Goal: Check status: Check status

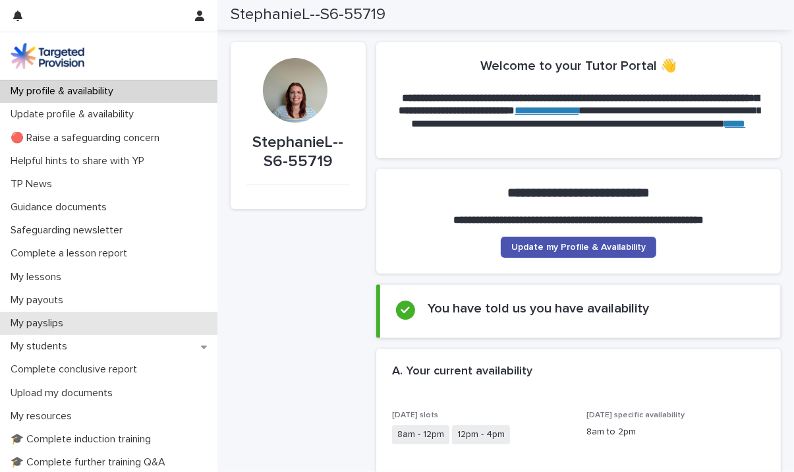
scroll to position [479, 0]
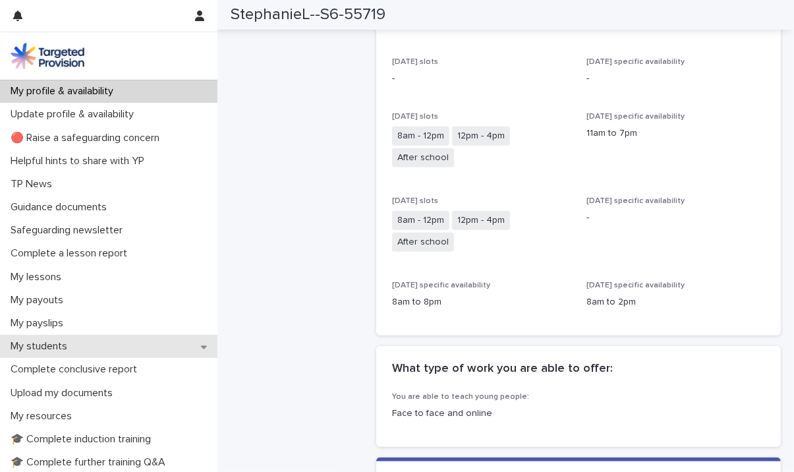
click at [57, 347] on p "My students" at bounding box center [41, 346] width 73 height 13
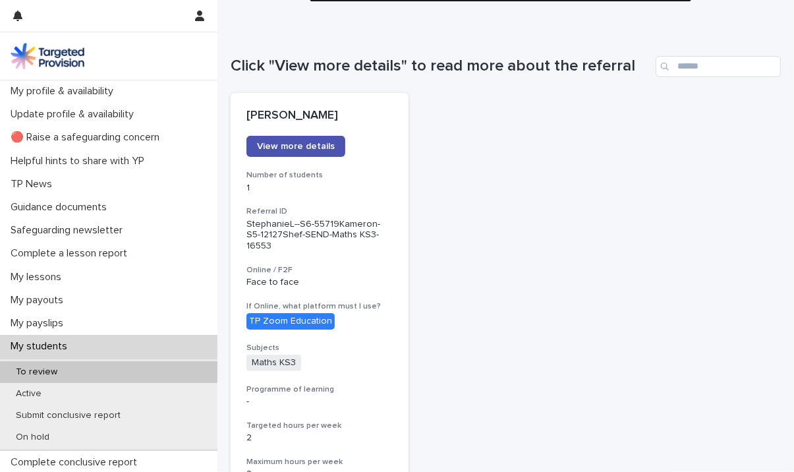
scroll to position [102, 0]
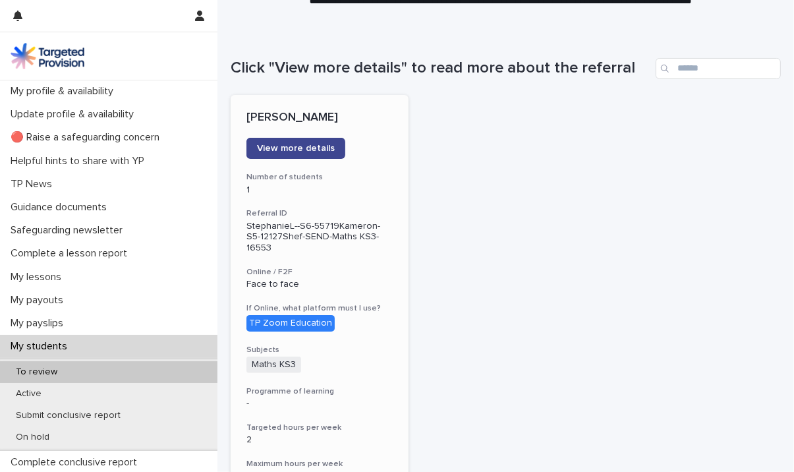
click at [291, 145] on span "View more details" at bounding box center [296, 148] width 78 height 9
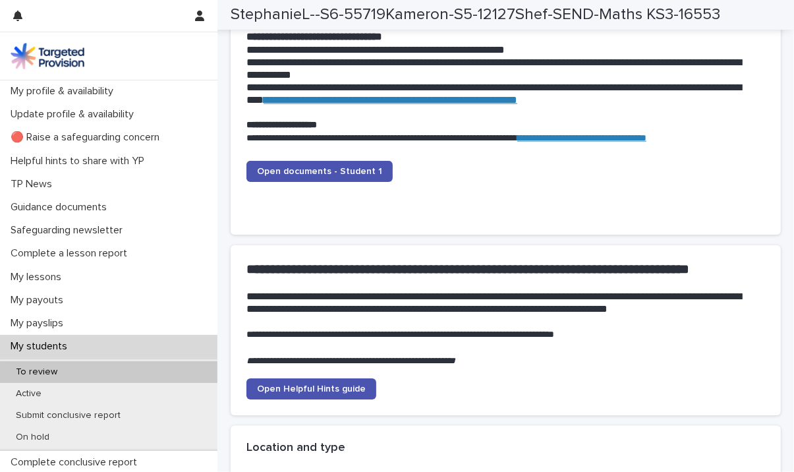
scroll to position [1386, 0]
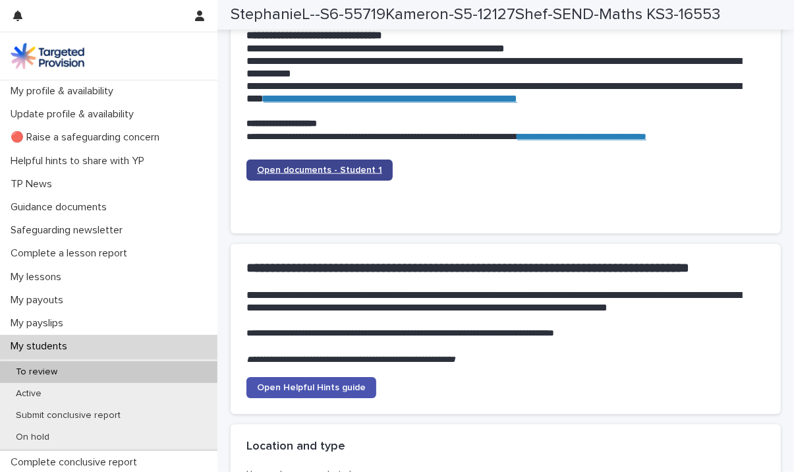
click at [358, 167] on span "Open documents - Student 1" at bounding box center [319, 169] width 125 height 9
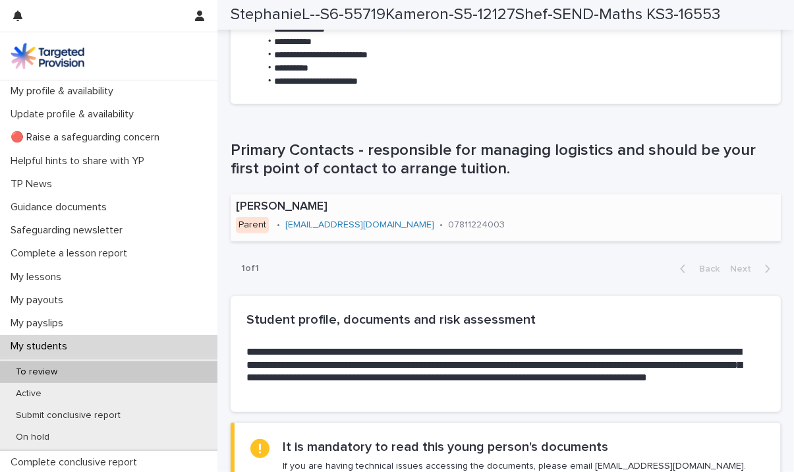
scroll to position [764, 0]
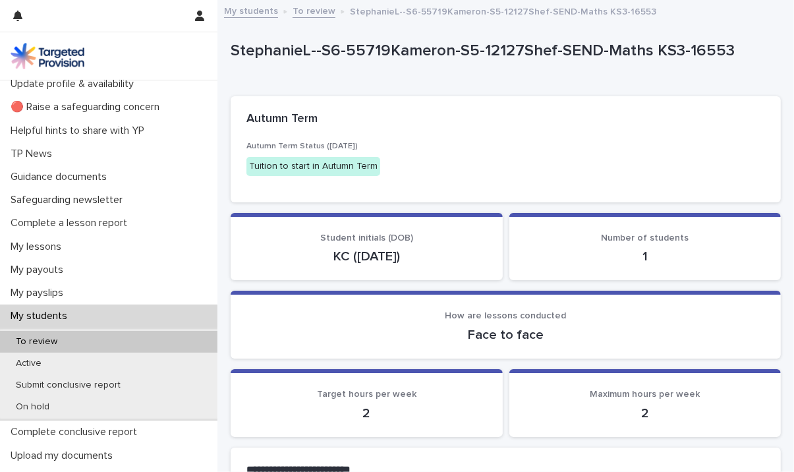
scroll to position [61, 0]
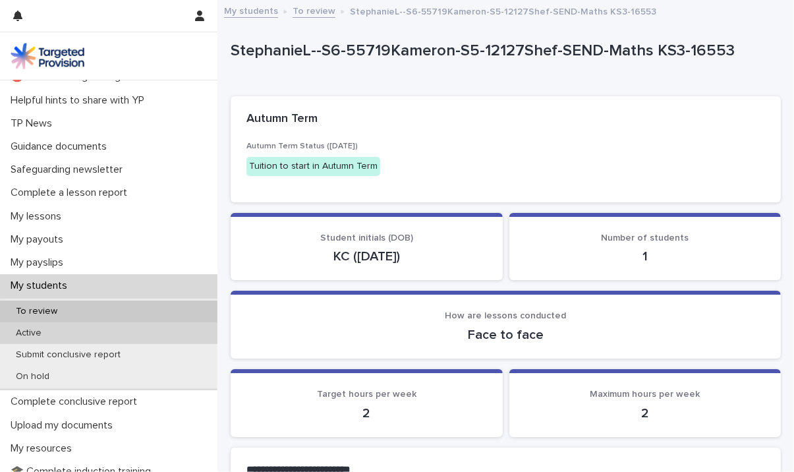
click at [82, 338] on div "Active" at bounding box center [109, 333] width 218 height 22
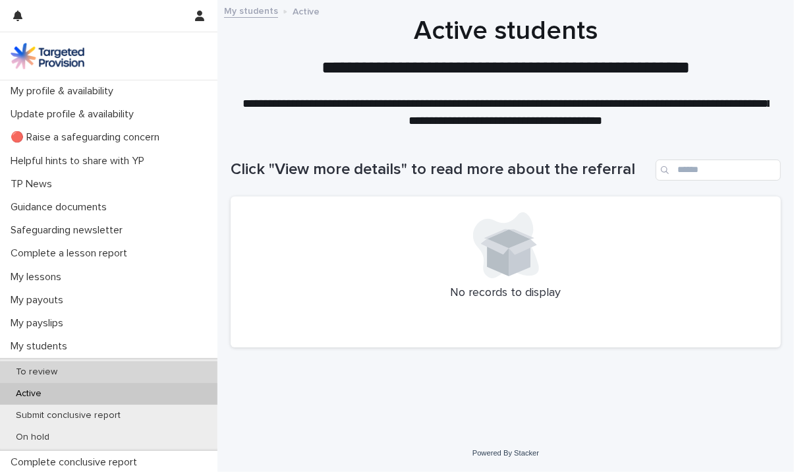
click at [82, 370] on div "To review" at bounding box center [109, 372] width 218 height 22
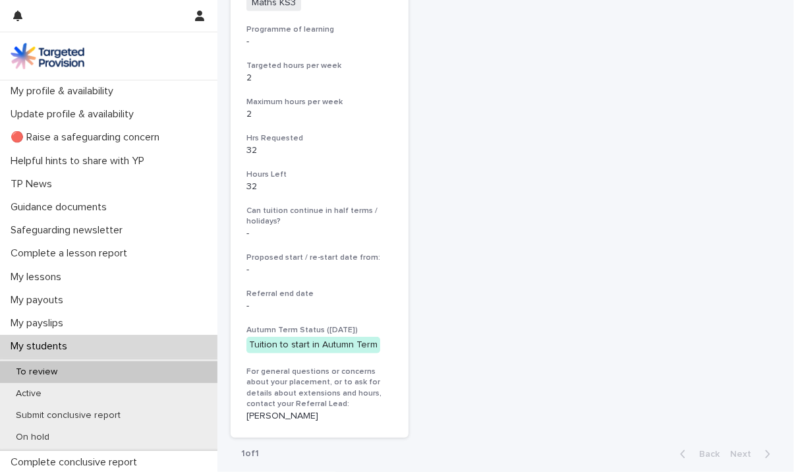
scroll to position [554, 0]
